Goal: Task Accomplishment & Management: Use online tool/utility

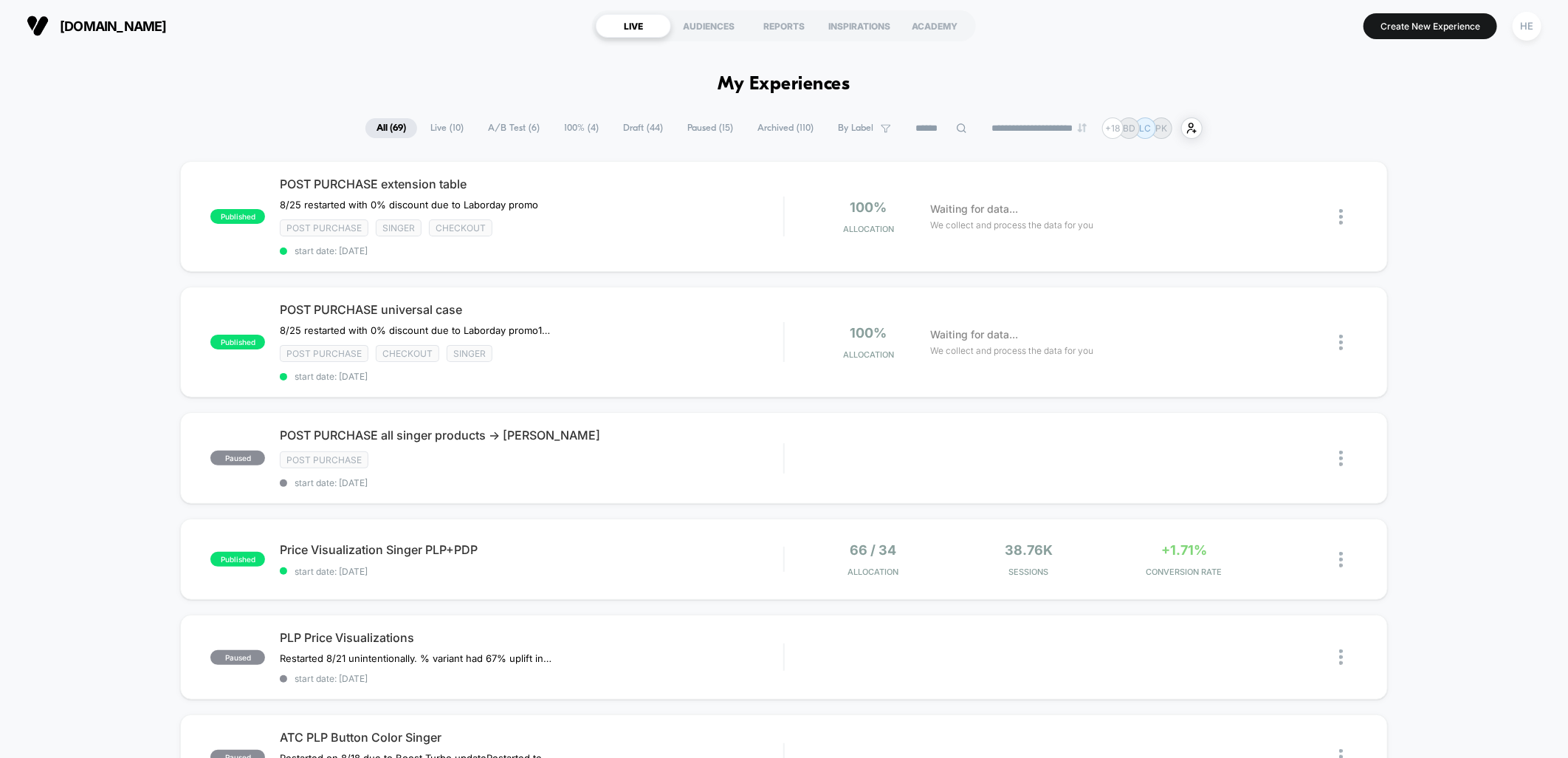
click at [440, 127] on span "Live ( 10 )" at bounding box center [447, 129] width 55 height 20
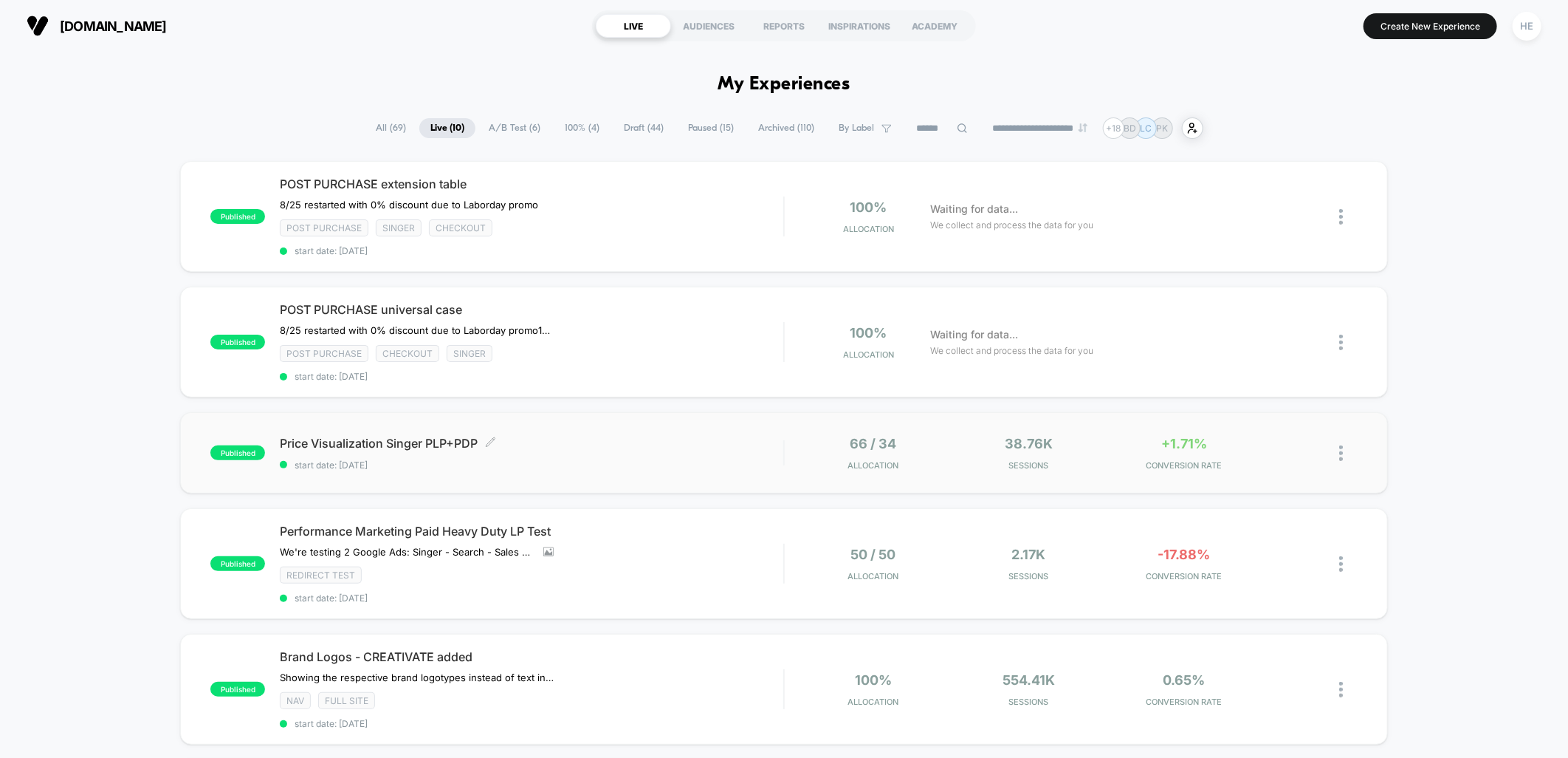
click at [651, 440] on span "Price Visualization Singer PLP+PDP Click to edit experience details" at bounding box center [531, 442] width 503 height 14
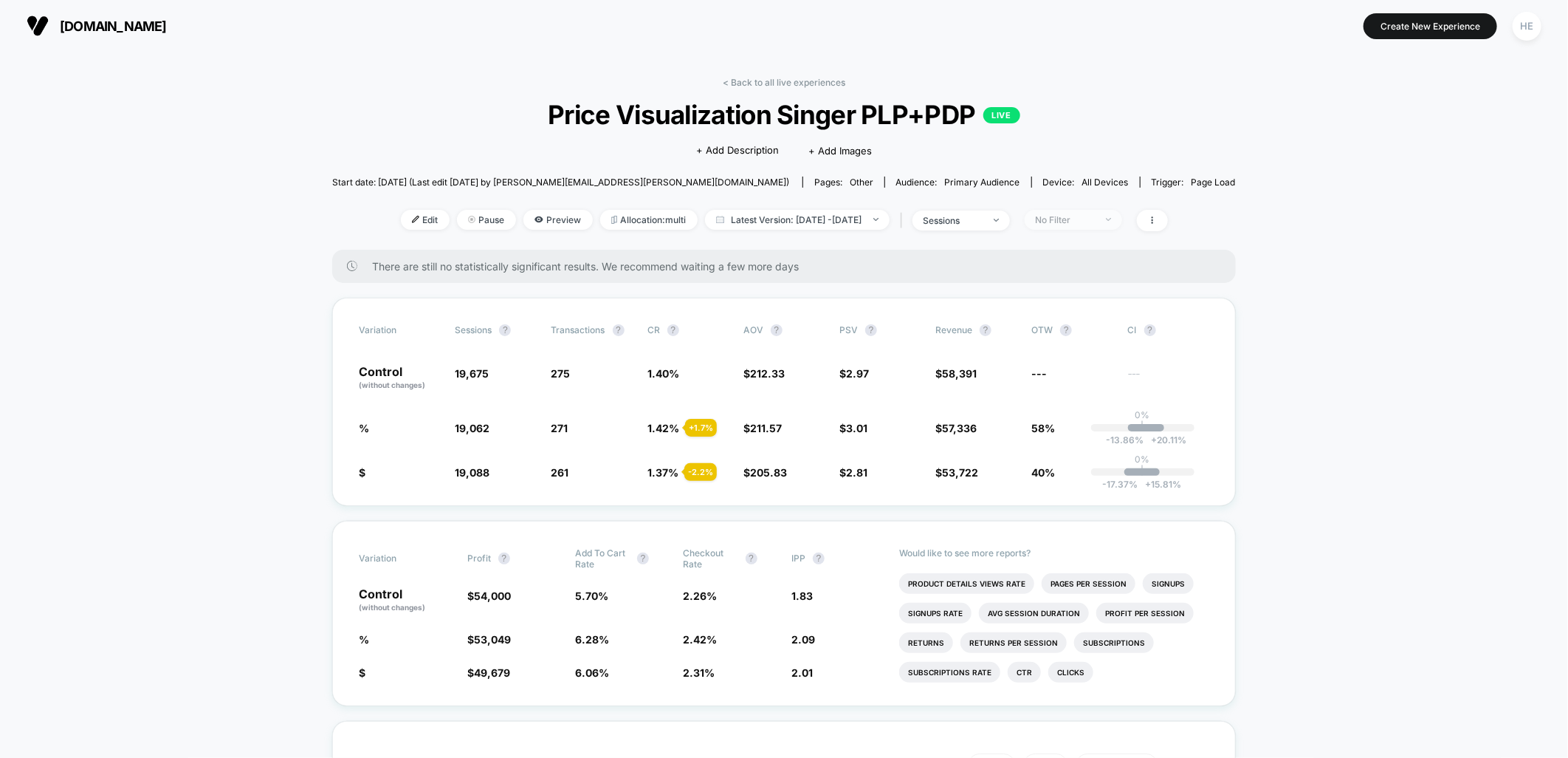
click at [1095, 215] on div "No Filter" at bounding box center [1066, 219] width 59 height 11
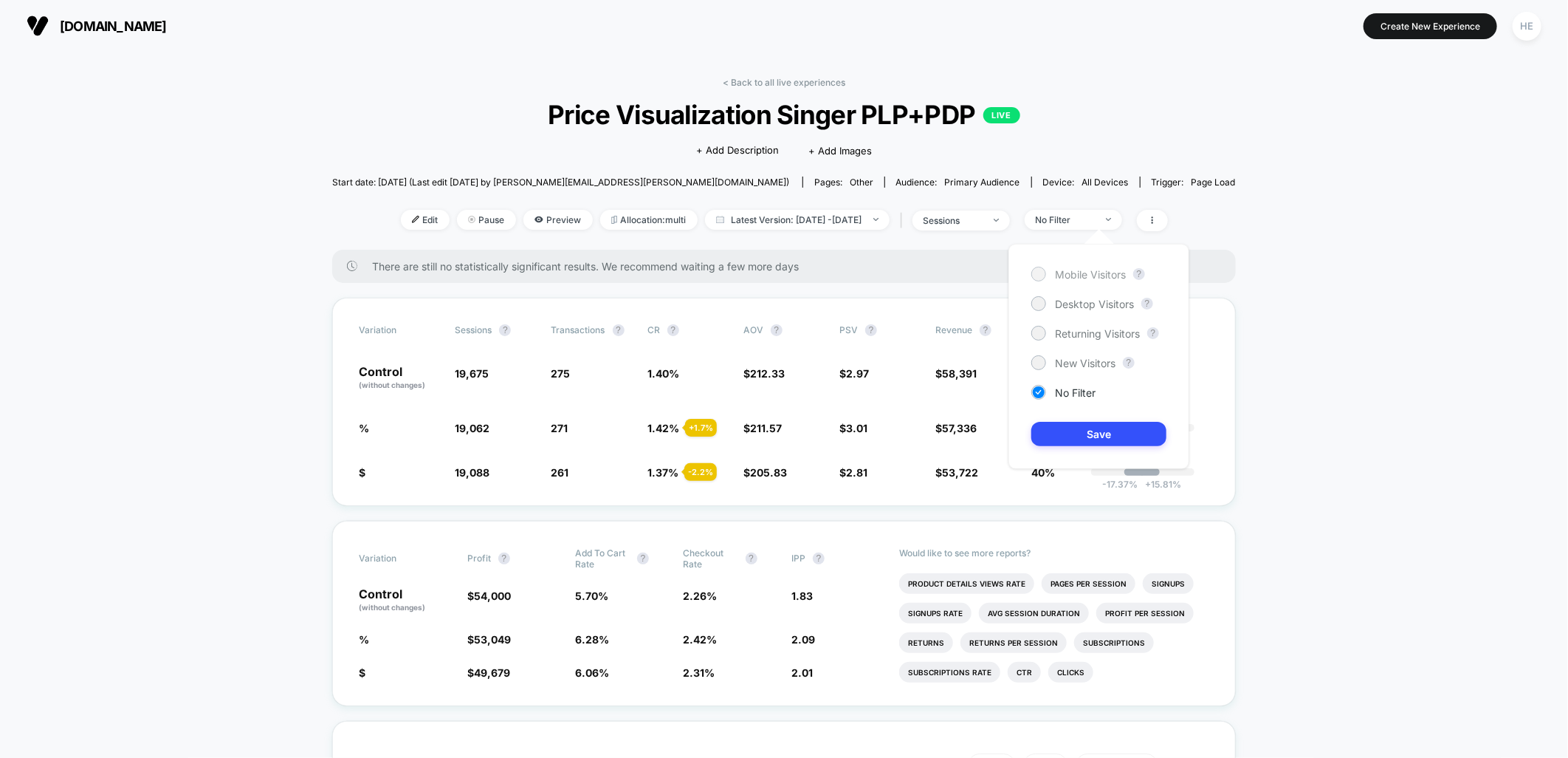
click at [1108, 277] on span "Mobile Visitors" at bounding box center [1091, 274] width 71 height 13
click at [1088, 439] on button "Save" at bounding box center [1099, 433] width 135 height 25
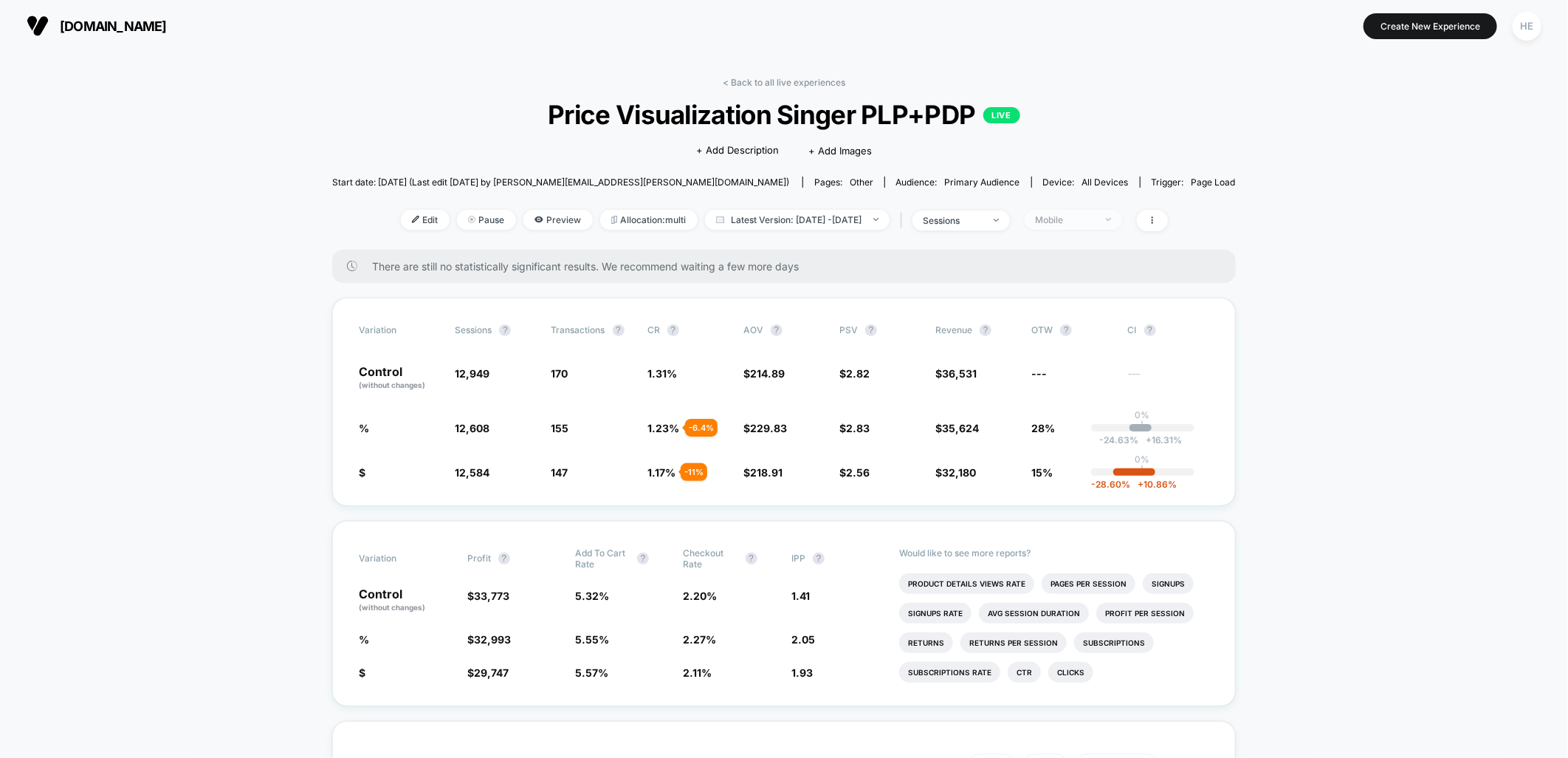
click at [1095, 222] on div "Mobile" at bounding box center [1066, 219] width 59 height 11
click at [1072, 298] on span "Desktop Visitors" at bounding box center [1094, 304] width 79 height 13
click at [1068, 422] on button "Save" at bounding box center [1099, 433] width 135 height 25
click at [1095, 220] on div "Desktop" at bounding box center [1066, 219] width 59 height 11
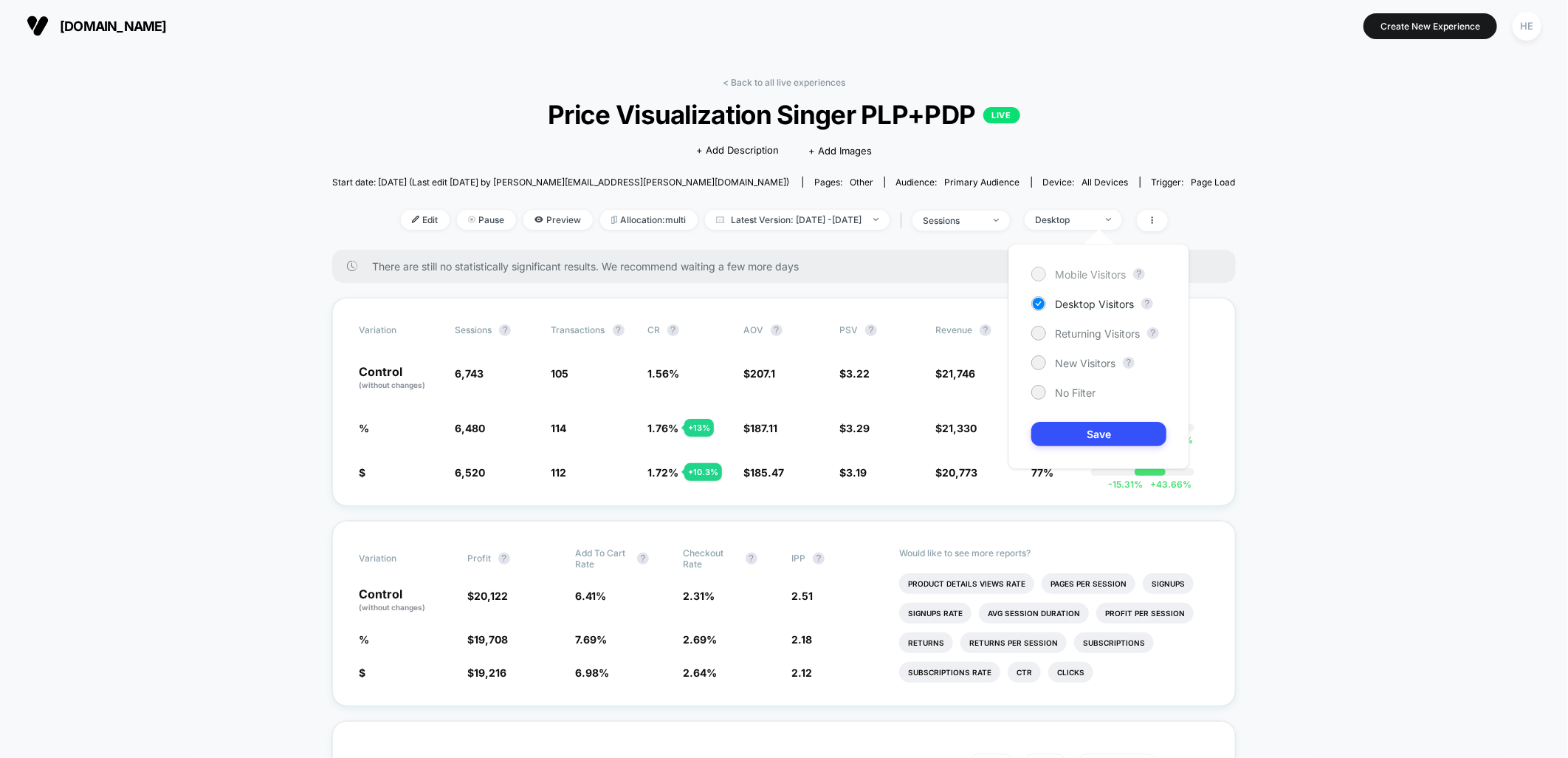
click at [1104, 269] on span "Mobile Visitors" at bounding box center [1091, 274] width 71 height 13
click at [1094, 431] on button "Save" at bounding box center [1099, 433] width 135 height 25
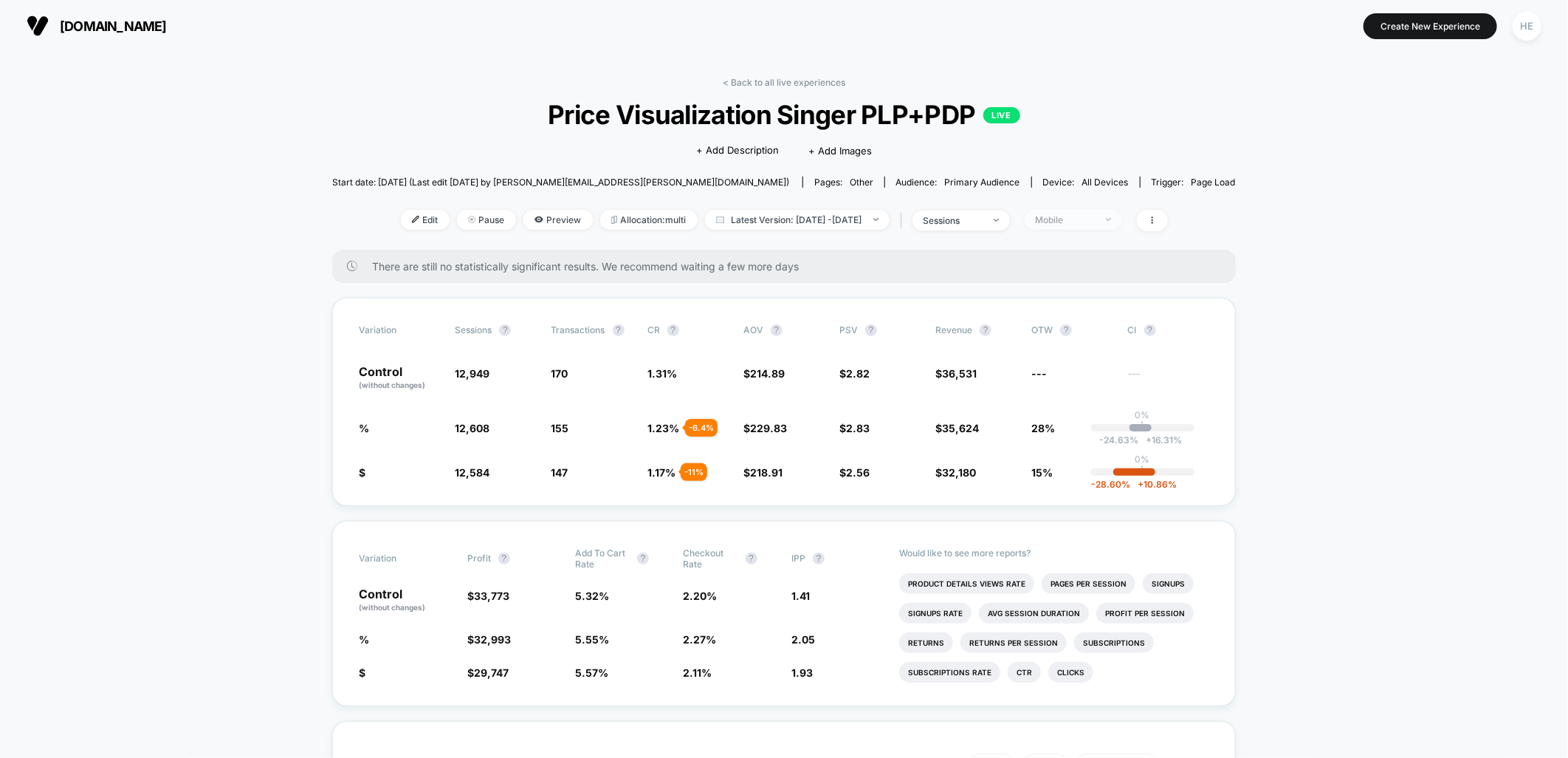
click at [1095, 216] on div "Mobile" at bounding box center [1066, 219] width 59 height 11
click at [1103, 294] on div "Mobile Visitors ? Desktop Visitors ? Returning Visitors ? New Visitors ? No Fil…" at bounding box center [1099, 356] width 181 height 225
click at [1104, 305] on span "Desktop Visitors" at bounding box center [1094, 304] width 79 height 13
click at [1077, 442] on button "Save" at bounding box center [1099, 433] width 135 height 25
drag, startPoint x: 645, startPoint y: 429, endPoint x: 771, endPoint y: 430, distance: 126.0
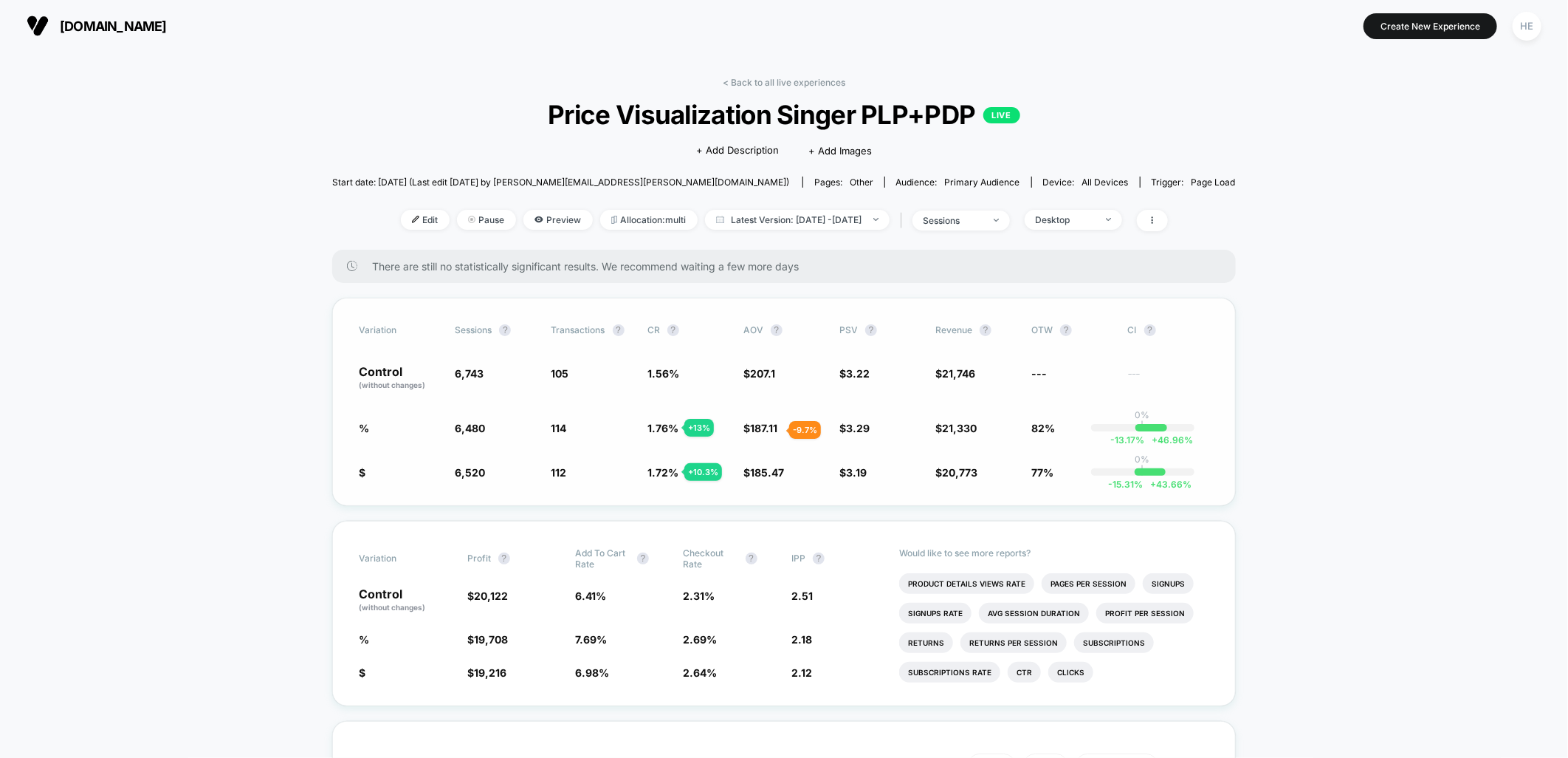
click at [771, 430] on div "% 6,480 - 3.9 % 114 + 13 % 1.76 % + 13 % $ 187.11 - 9.7 % $ 3.29 + 2.1 % $ 21,3…" at bounding box center [784, 427] width 851 height 14
click at [1059, 224] on span "Desktop" at bounding box center [1073, 220] width 97 height 20
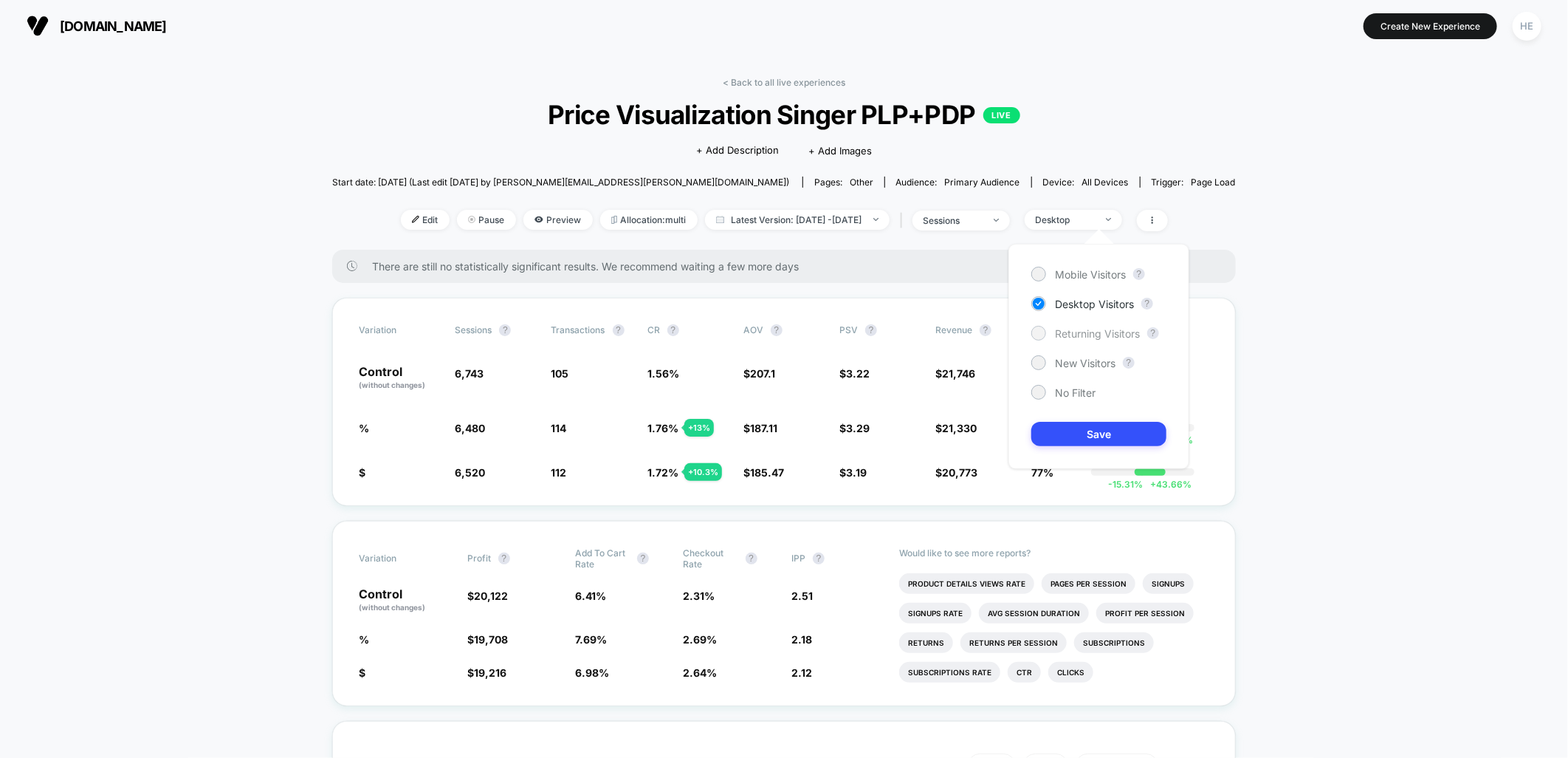
click at [1066, 329] on span "Returning Visitors" at bounding box center [1098, 333] width 85 height 13
click at [1060, 443] on button "Save" at bounding box center [1099, 433] width 135 height 25
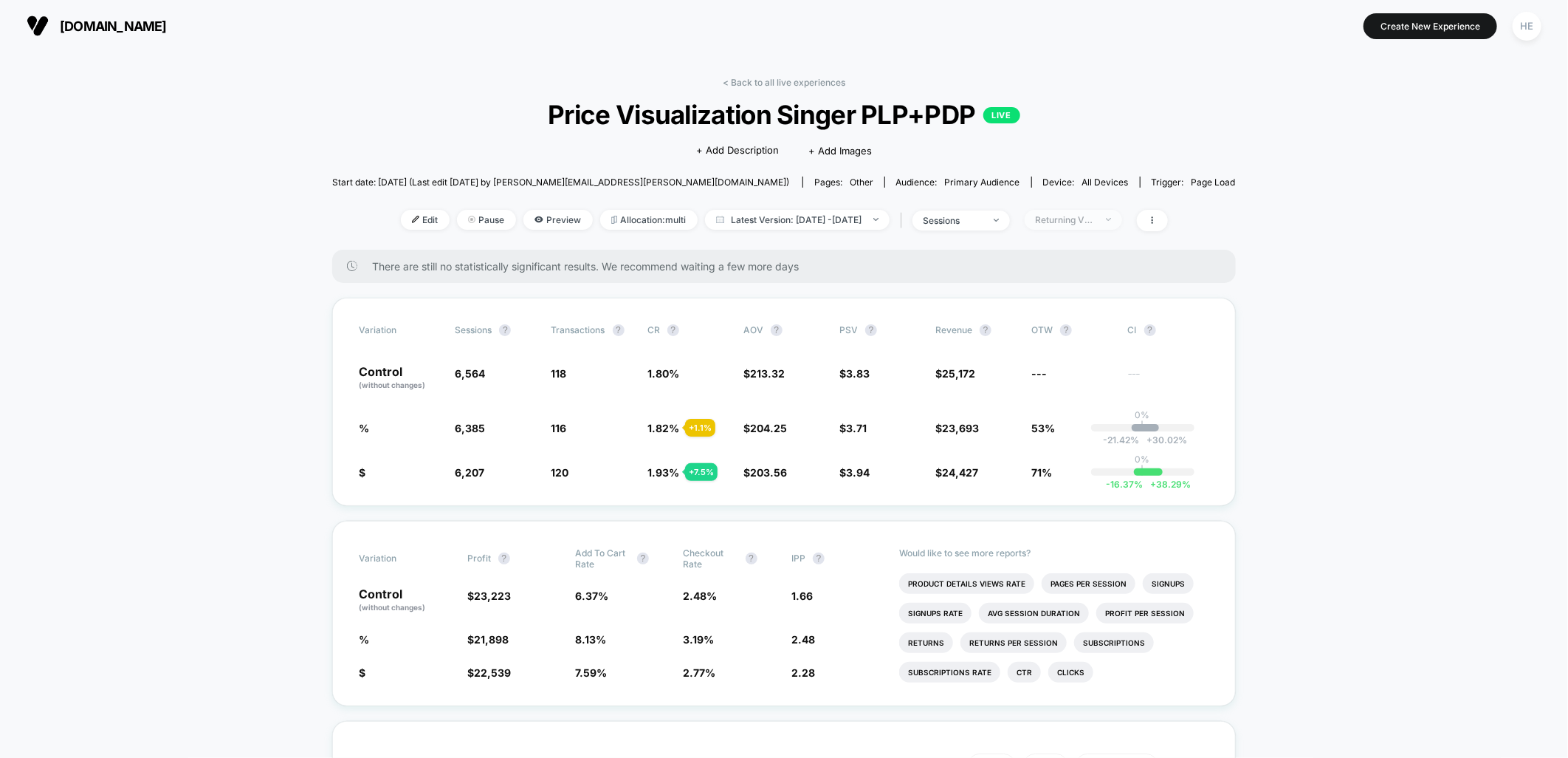
click at [1095, 214] on div "Returning Visitors" at bounding box center [1066, 219] width 59 height 11
click at [1081, 357] on span "New Visitors" at bounding box center [1086, 363] width 61 height 13
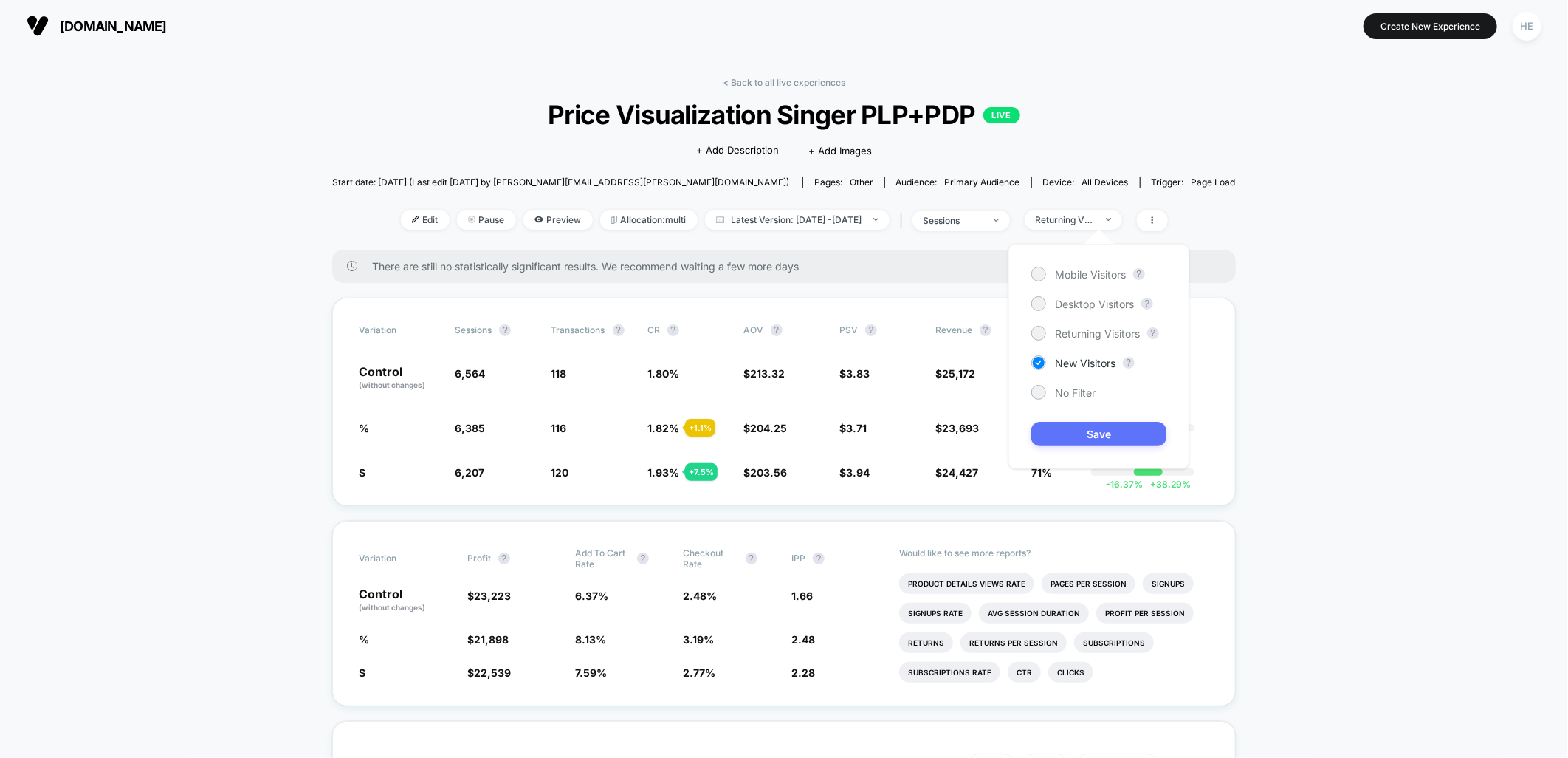
click at [1086, 439] on button "Save" at bounding box center [1099, 433] width 135 height 25
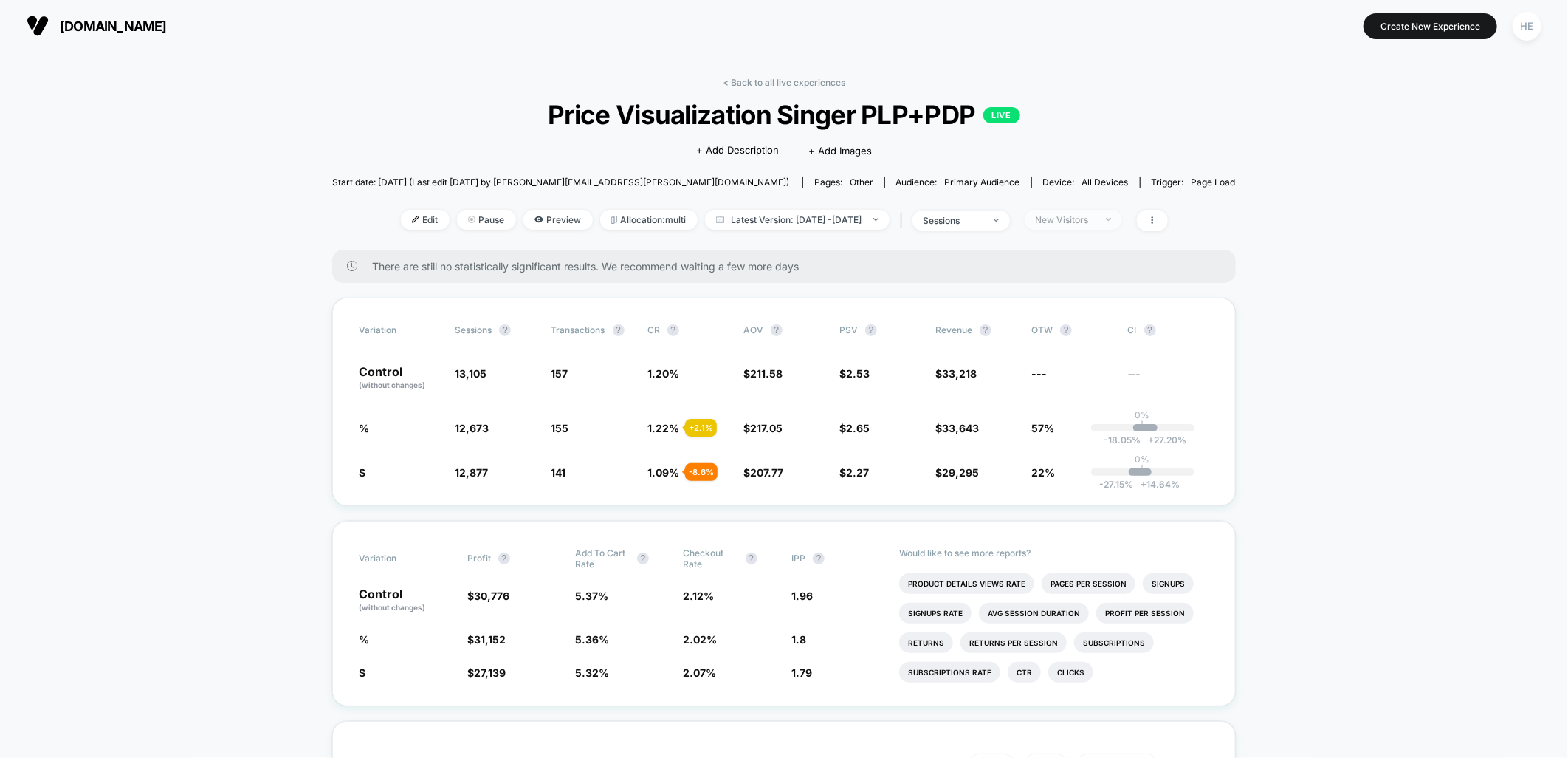
click at [1095, 218] on div "New Visitors" at bounding box center [1066, 219] width 59 height 11
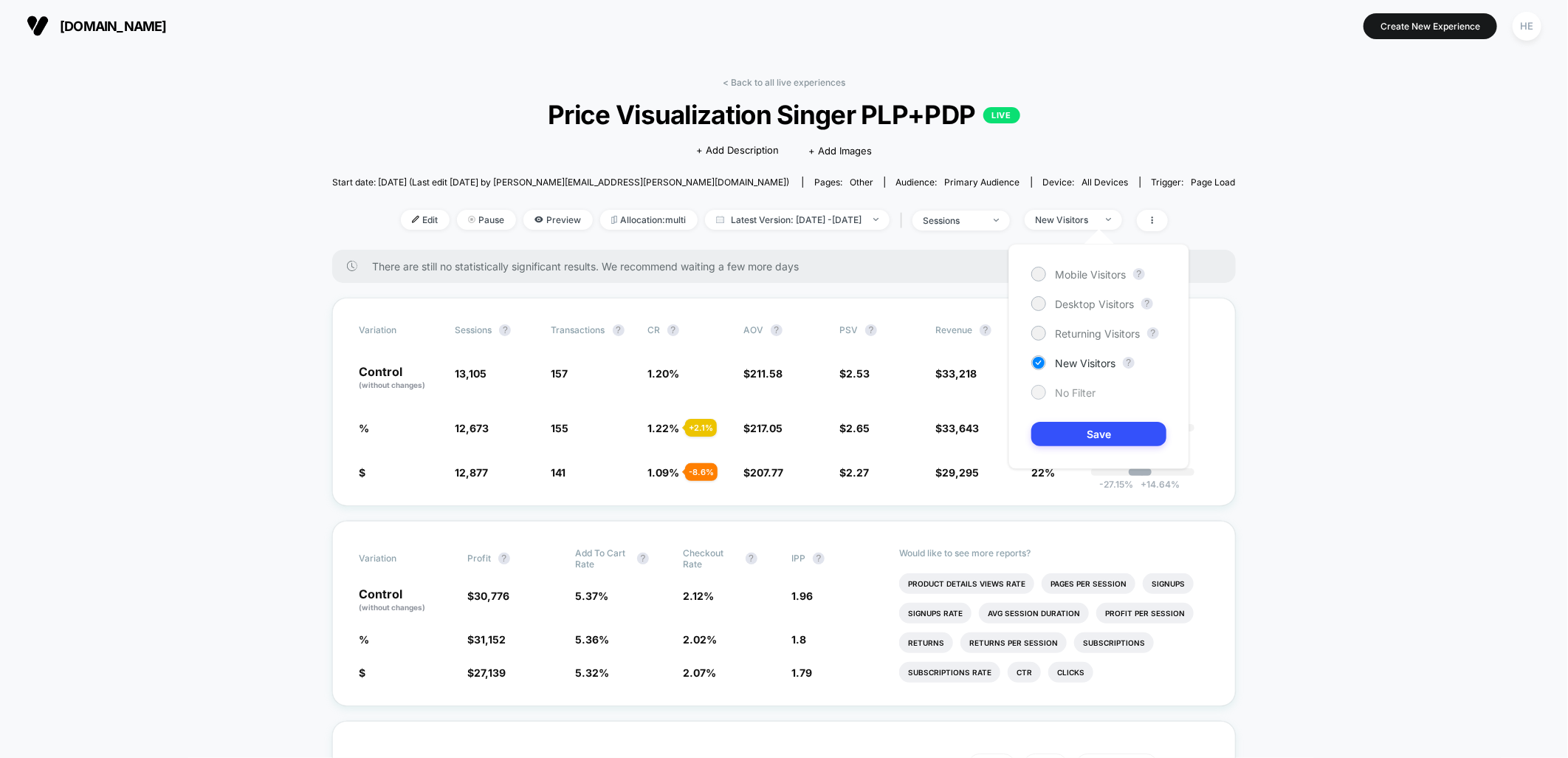
click at [1072, 390] on span "No Filter" at bounding box center [1076, 393] width 41 height 13
click at [1083, 439] on button "Save" at bounding box center [1099, 433] width 135 height 25
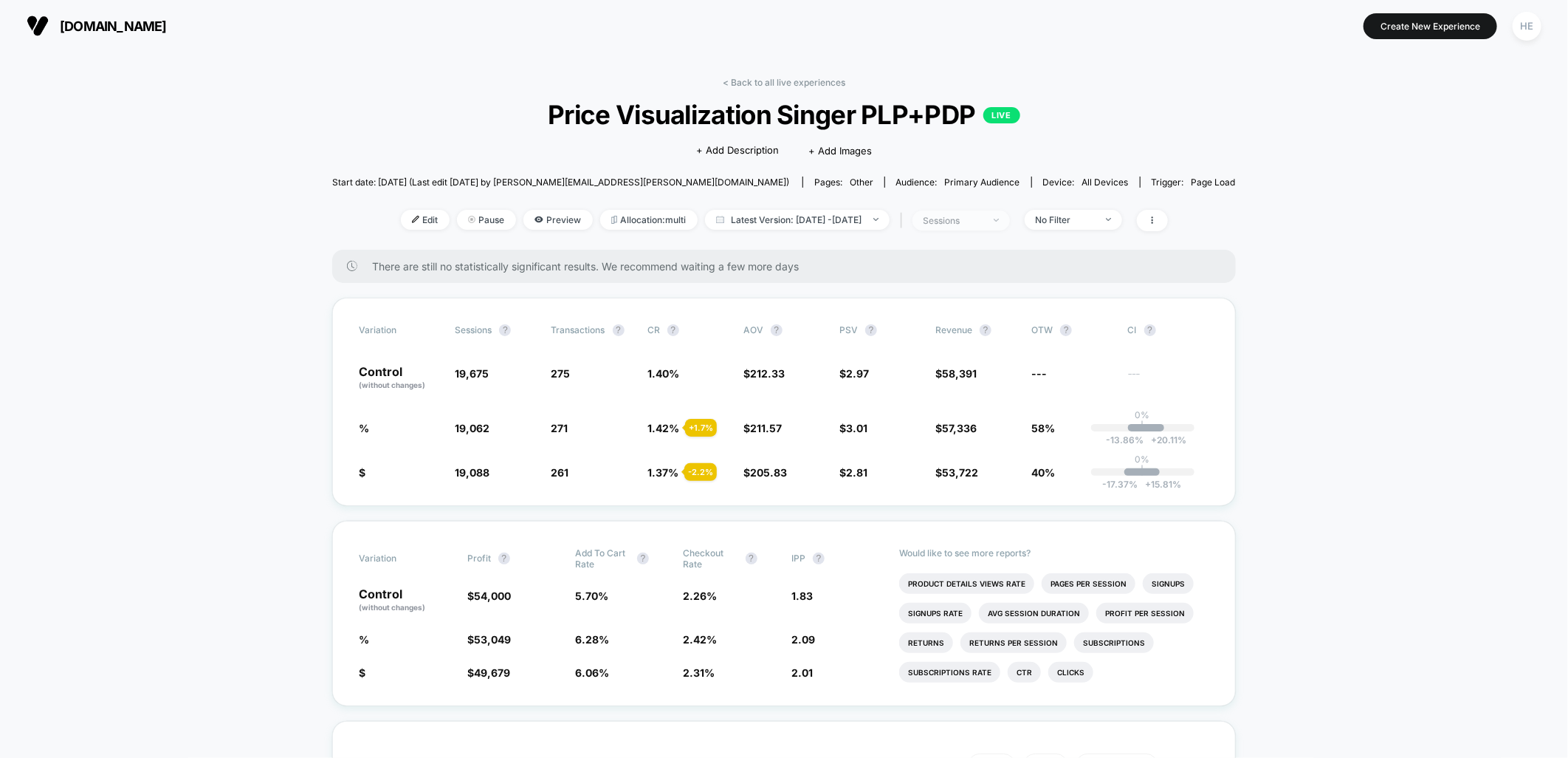
click at [1010, 220] on span "sessions" at bounding box center [961, 221] width 97 height 20
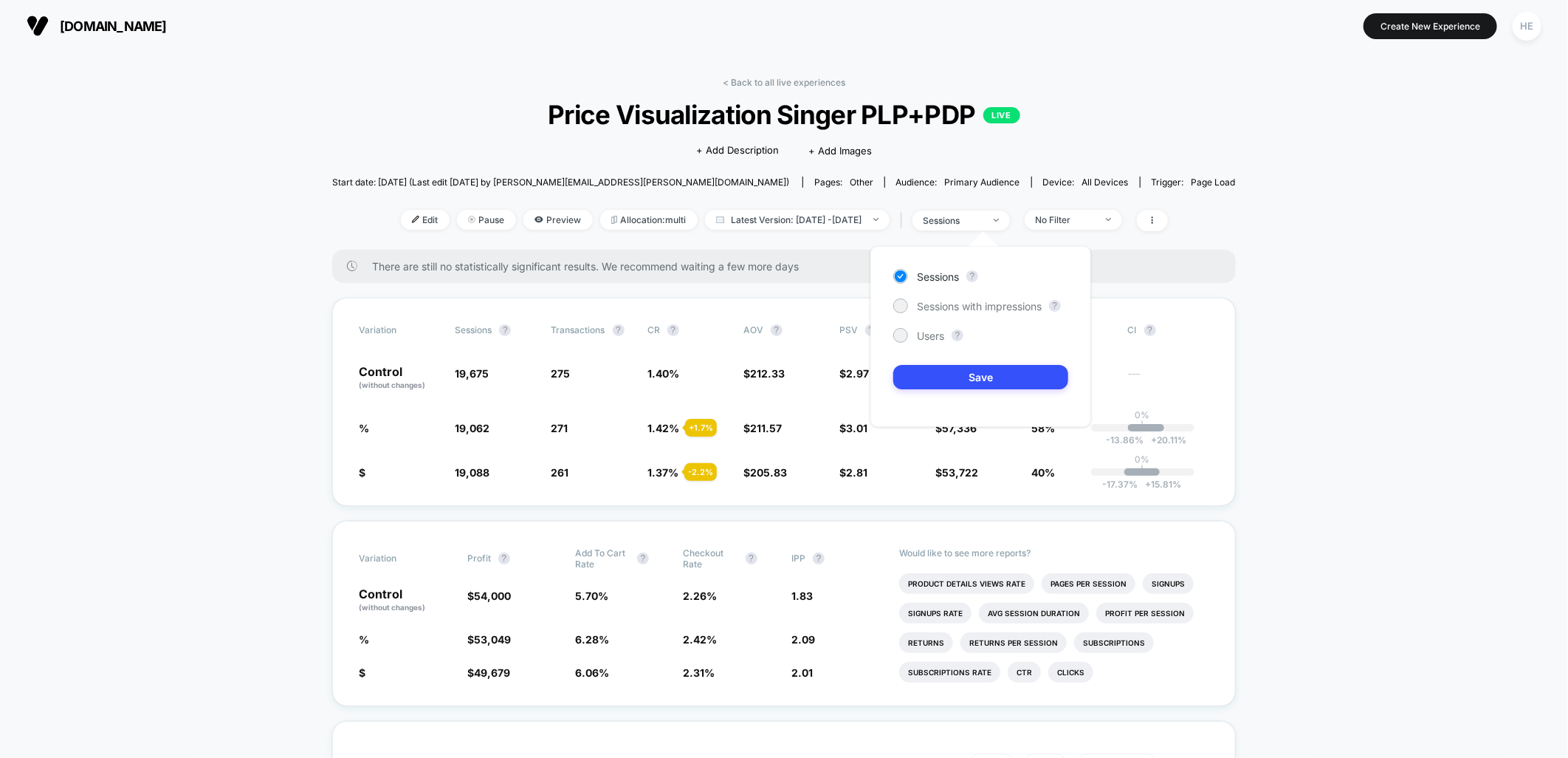
drag, startPoint x: 917, startPoint y: 340, endPoint x: 935, endPoint y: 359, distance: 26.2
click at [917, 341] on span "Users" at bounding box center [930, 335] width 27 height 13
click at [943, 380] on button "Save" at bounding box center [980, 376] width 175 height 25
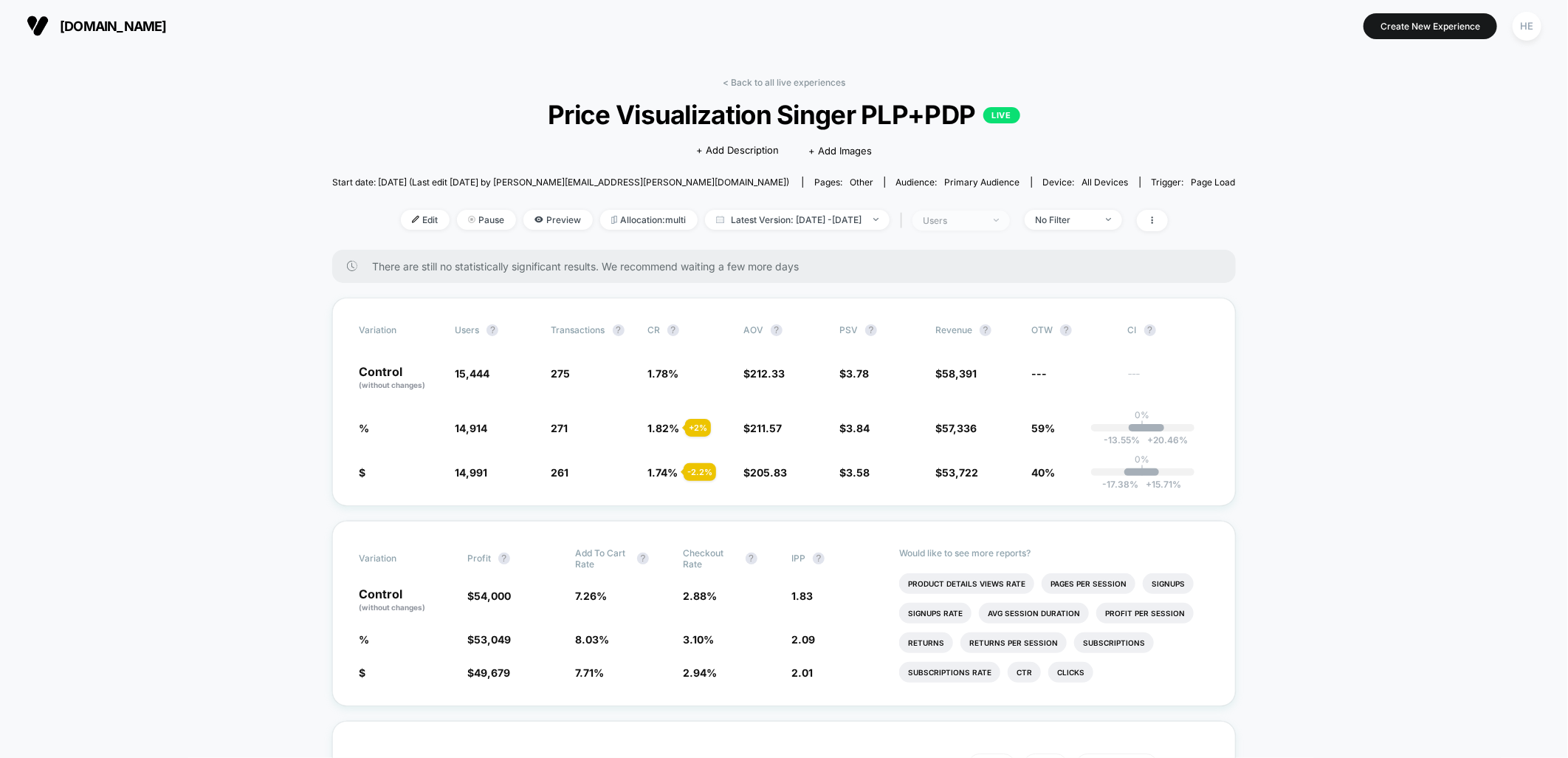
click at [983, 219] on div "users" at bounding box center [953, 220] width 59 height 11
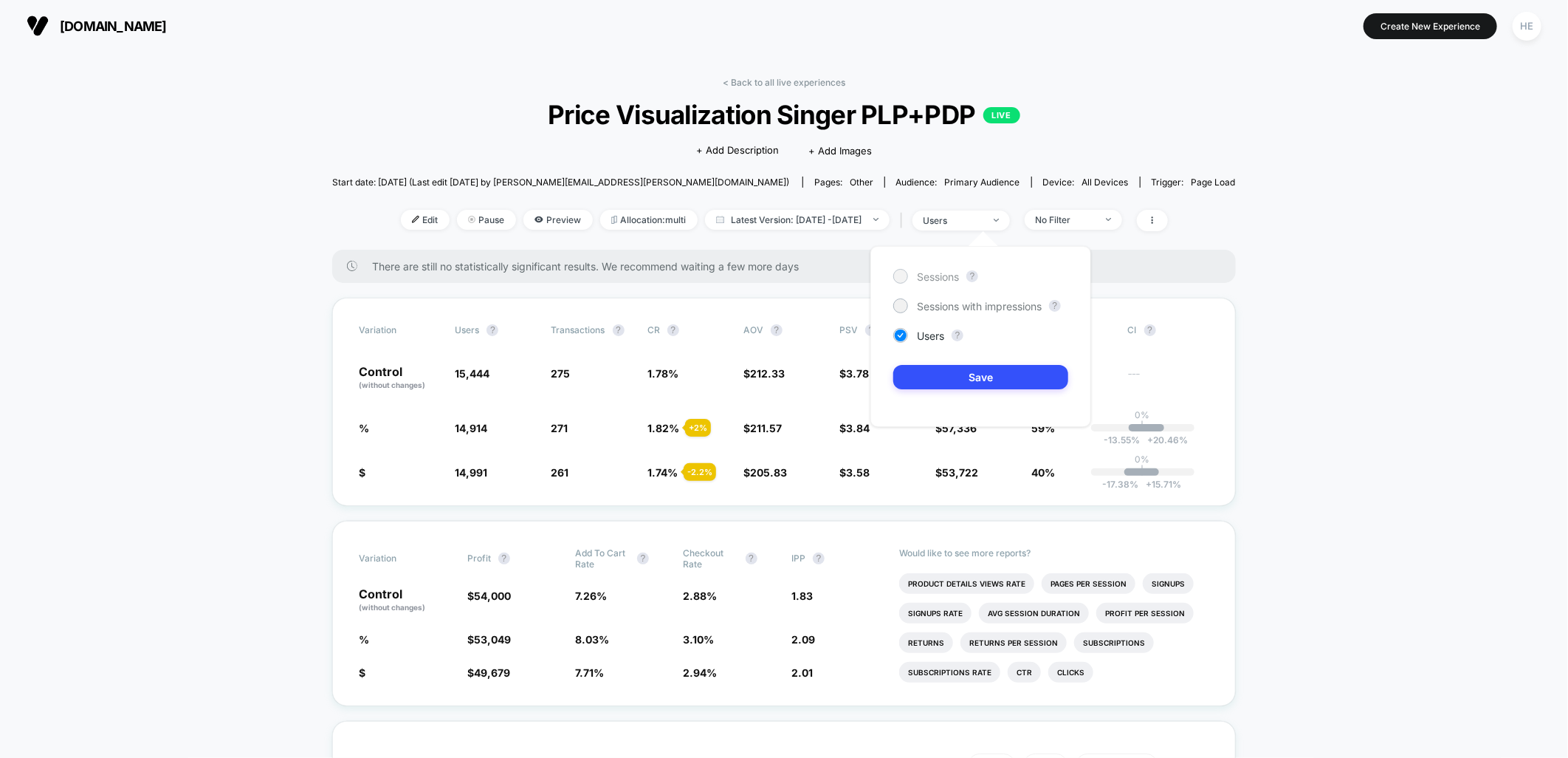
click at [925, 271] on span "Sessions" at bounding box center [938, 277] width 42 height 13
click at [948, 380] on button "Save" at bounding box center [980, 376] width 175 height 25
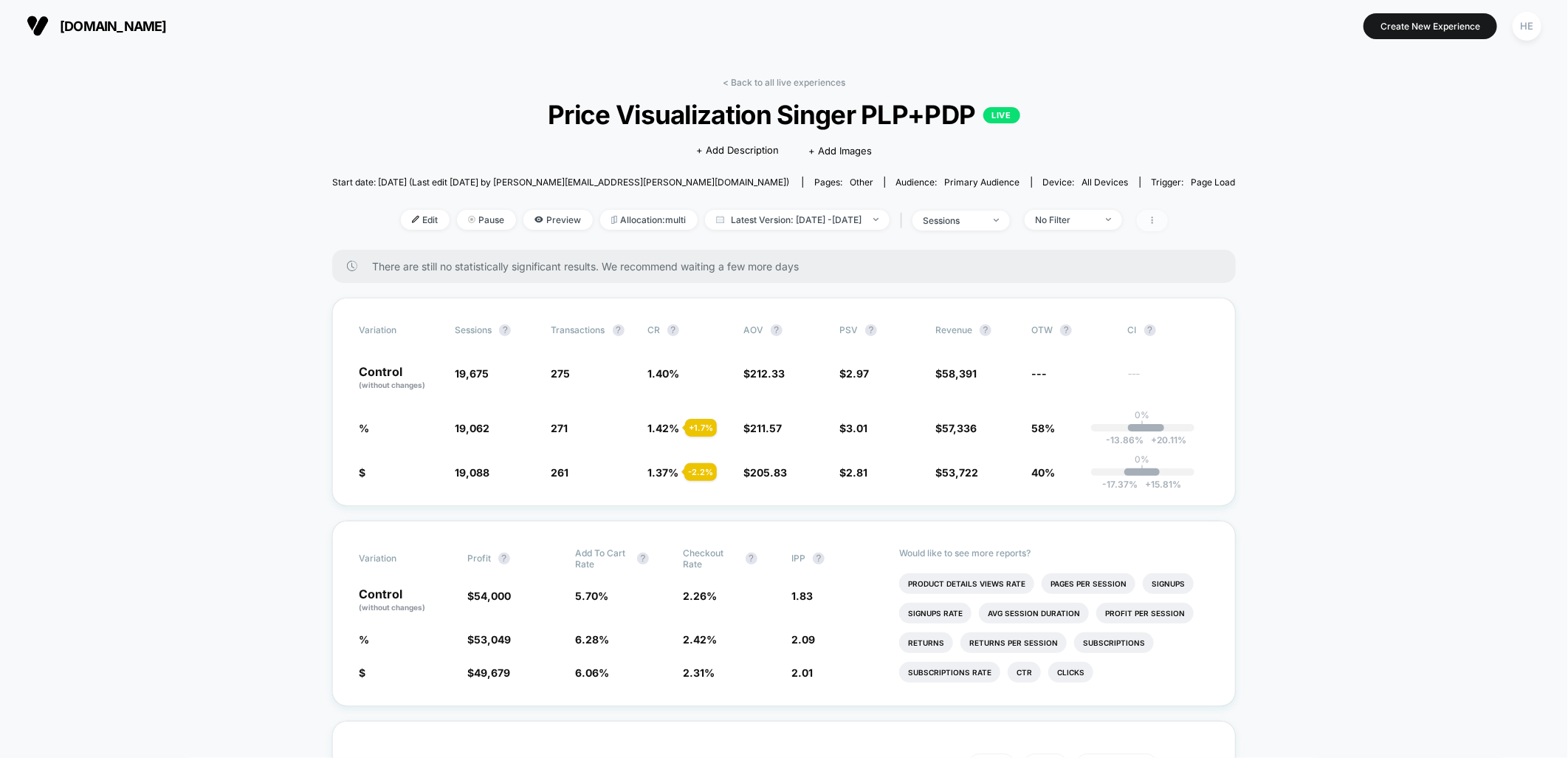
click at [1168, 218] on span at bounding box center [1152, 220] width 31 height 21
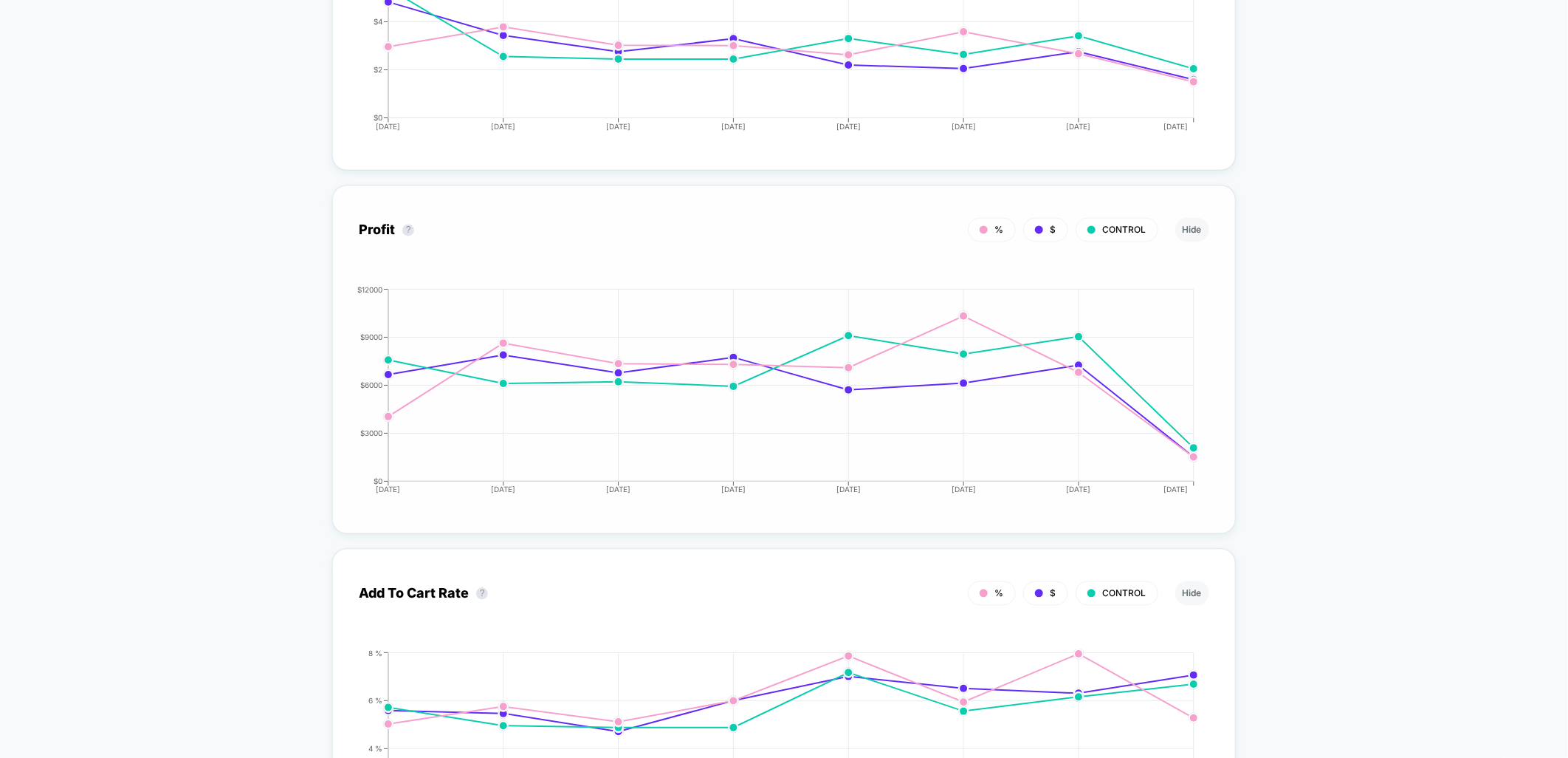
scroll to position [1394, 0]
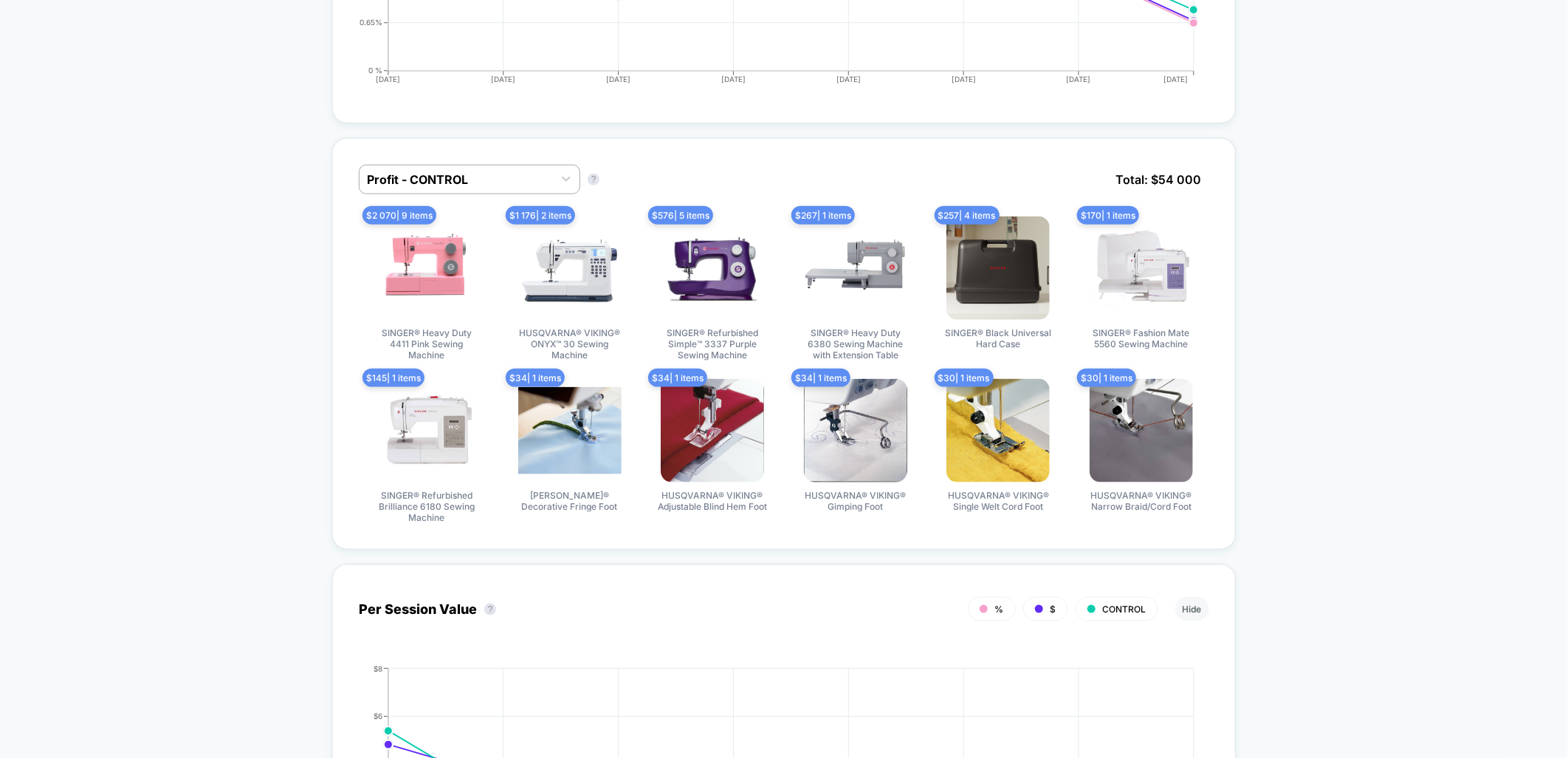
scroll to position [821, 0]
